Goal: Register for event/course

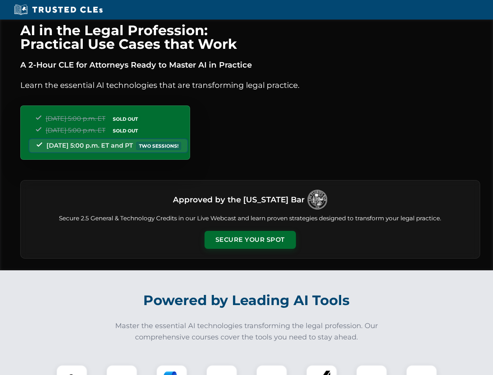
click at [250, 240] on button "Secure Your Spot" at bounding box center [250, 240] width 91 height 18
click at [72, 370] on img at bounding box center [72, 380] width 23 height 23
click at [122, 370] on div at bounding box center [121, 380] width 31 height 31
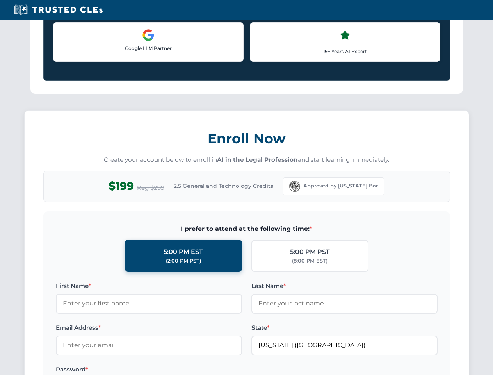
click at [222, 370] on div "AI in the Legal Profession: Practical Use Cases that Work A 2-Hour CLE for Atto…" at bounding box center [246, 366] width 493 height 1826
